Goal: Information Seeking & Learning: Check status

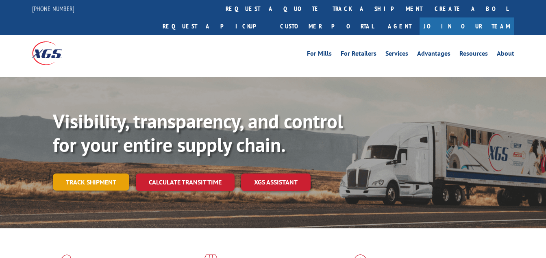
click at [85, 173] on link "Track shipment" at bounding box center [91, 181] width 76 height 17
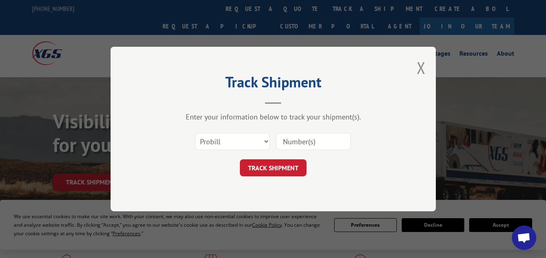
click at [290, 134] on input at bounding box center [313, 141] width 75 height 17
paste input "1699939042"
type input "1699939042"
click at [266, 169] on button "TRACK SHIPMENT" at bounding box center [273, 167] width 67 height 17
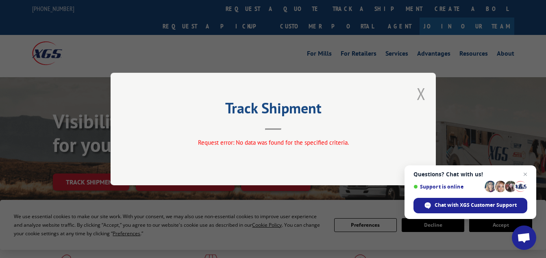
click at [420, 89] on button "Close modal" at bounding box center [420, 94] width 9 height 22
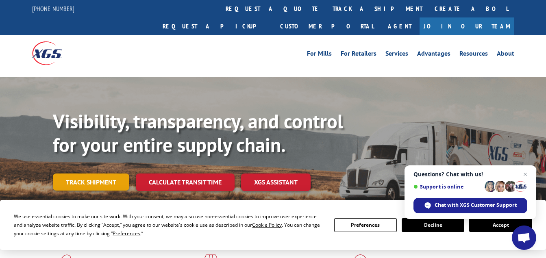
click at [97, 173] on link "Track shipment" at bounding box center [91, 181] width 76 height 17
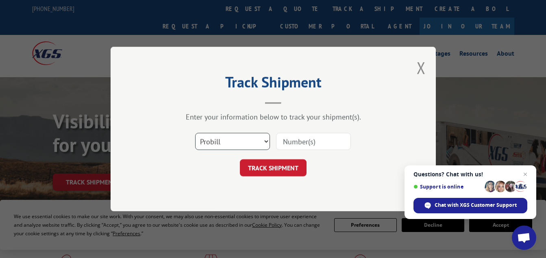
click at [240, 138] on select "Select category... Probill BOL PO" at bounding box center [232, 141] width 75 height 17
select select "bol"
click at [195, 133] on select "Select category... Probill BOL PO" at bounding box center [232, 141] width 75 height 17
click at [316, 141] on input at bounding box center [313, 141] width 75 height 17
paste input "1699939042"
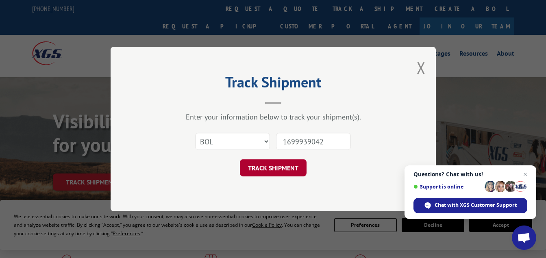
type input "1699939042"
click at [264, 169] on button "TRACK SHIPMENT" at bounding box center [273, 167] width 67 height 17
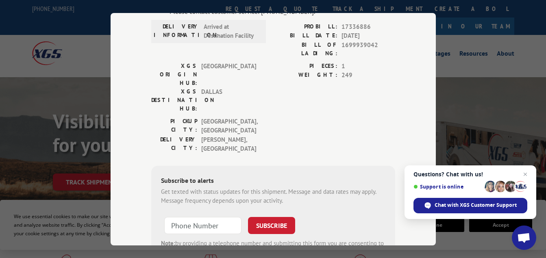
scroll to position [41, 0]
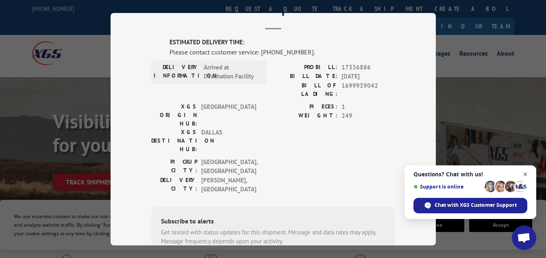
click at [525, 172] on span "Open chat" at bounding box center [525, 174] width 10 height 10
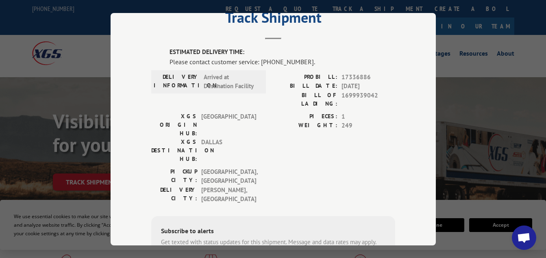
scroll to position [0, 0]
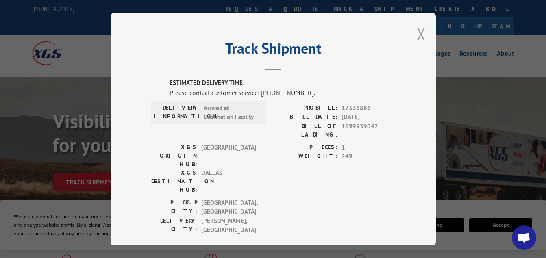
click at [417, 30] on button "Close modal" at bounding box center [420, 34] width 9 height 22
